Goal: Navigation & Orientation: Find specific page/section

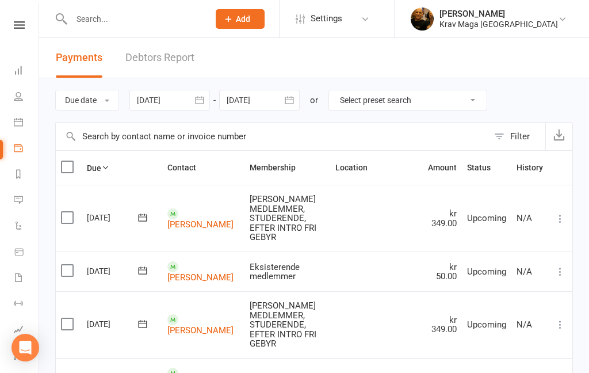
click at [20, 18] on nav "Clubworx Dashboard People Calendar Payments Reports Messages Automations Produc…" at bounding box center [19, 189] width 39 height 373
click at [14, 18] on nav "Clubworx Dashboard People Calendar Payments Reports Messages Automations Produc…" at bounding box center [19, 189] width 39 height 373
click at [19, 28] on icon at bounding box center [19, 24] width 11 height 7
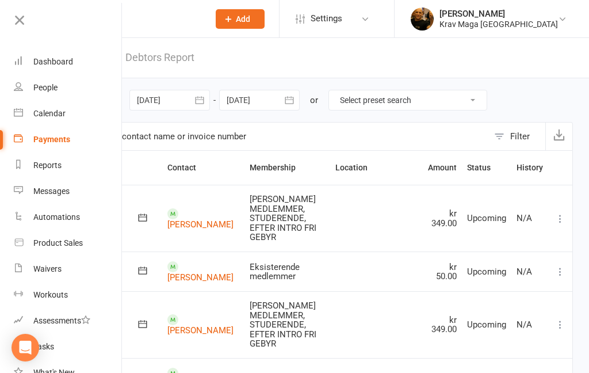
click at [53, 55] on link "Dashboard" at bounding box center [68, 62] width 109 height 26
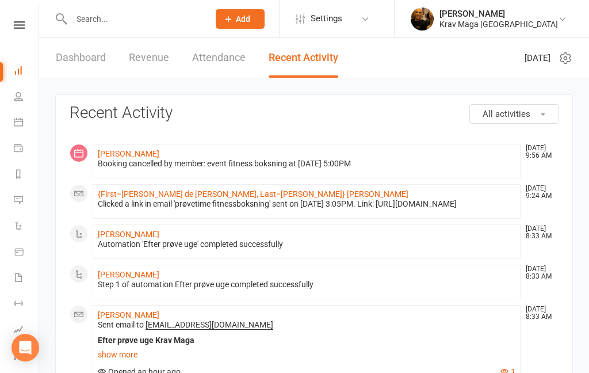
click at [74, 52] on link "Dashboard" at bounding box center [81, 58] width 50 height 40
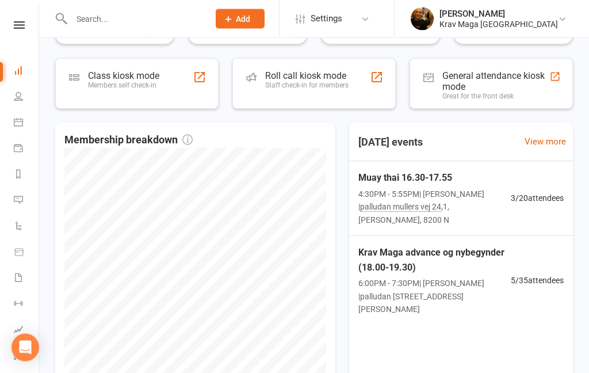
scroll to position [243, 0]
click at [393, 244] on span "Krav Maga advance og nybegynder (18.00-19.30)" at bounding box center [434, 258] width 152 height 29
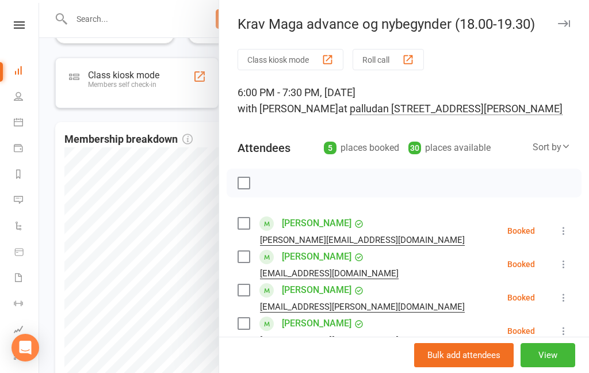
scroll to position [0, 0]
click at [51, 54] on div at bounding box center [314, 186] width 550 height 373
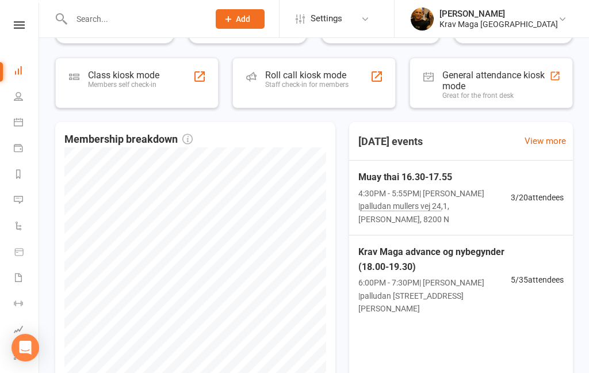
click at [17, 26] on icon at bounding box center [19, 24] width 11 height 7
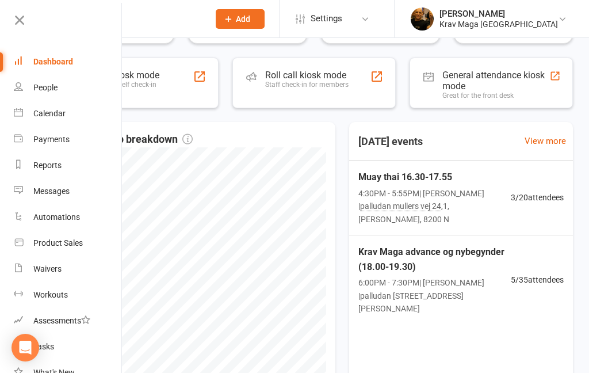
click at [53, 63] on div "Dashboard" at bounding box center [53, 61] width 40 height 9
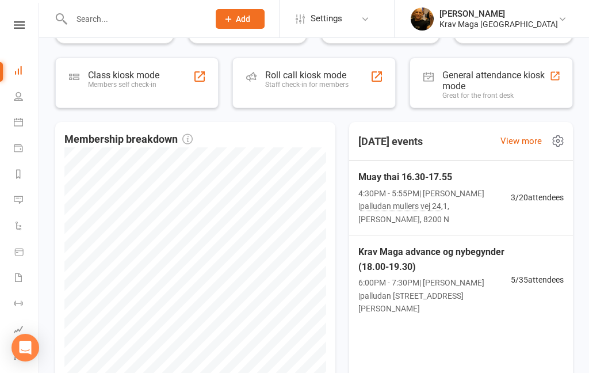
click at [384, 176] on span "Muay thai 16.30-17.55" at bounding box center [434, 177] width 152 height 15
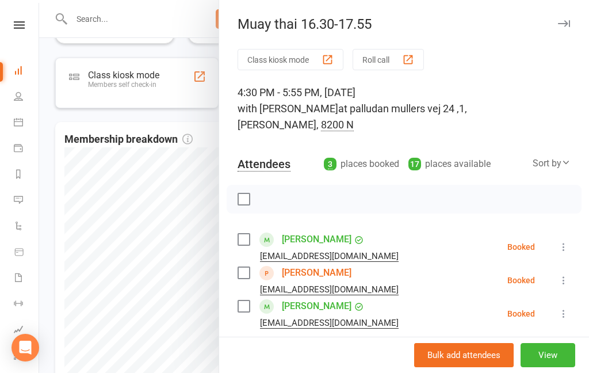
click at [70, 190] on div at bounding box center [314, 186] width 550 height 373
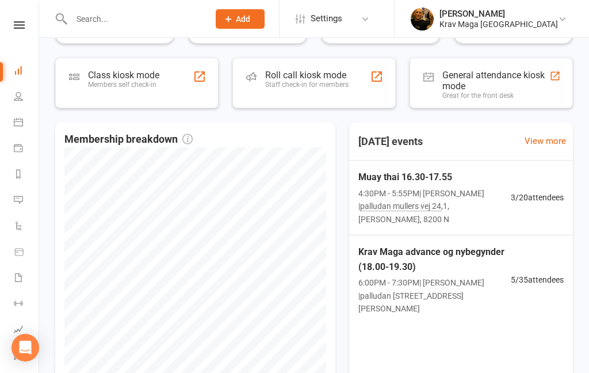
click at [37, 138] on link "Payments" at bounding box center [27, 149] width 26 height 26
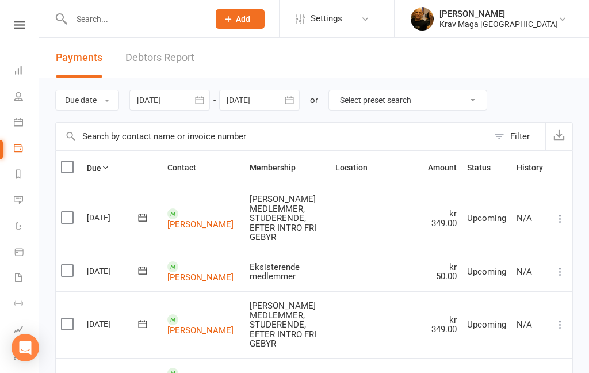
click at [22, 18] on nav "Clubworx Dashboard People Calendar Payments Reports Messages Automations Produc…" at bounding box center [19, 189] width 39 height 373
click at [19, 26] on icon at bounding box center [19, 24] width 11 height 7
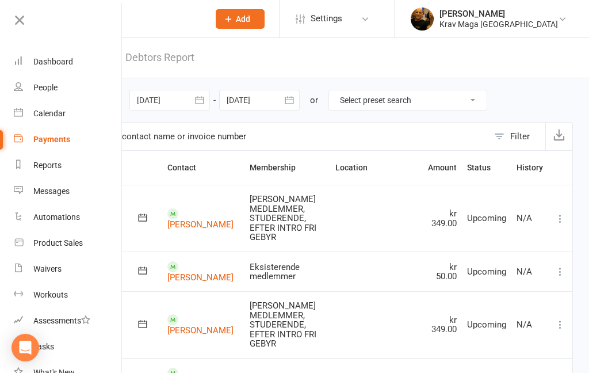
click at [65, 53] on link "Dashboard" at bounding box center [68, 62] width 109 height 26
